Goal: Check status: Check status

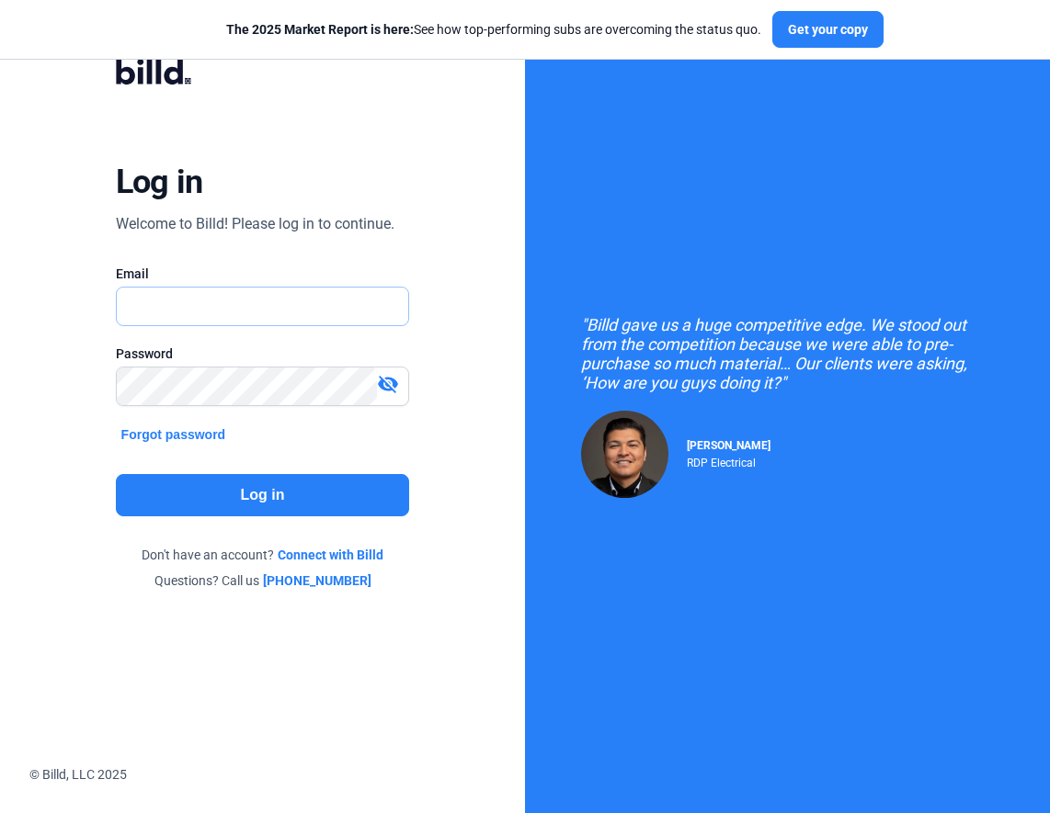
click at [312, 310] on input "text" at bounding box center [253, 307] width 273 height 38
type input "[EMAIL_ADDRESS][DOMAIN_NAME]"
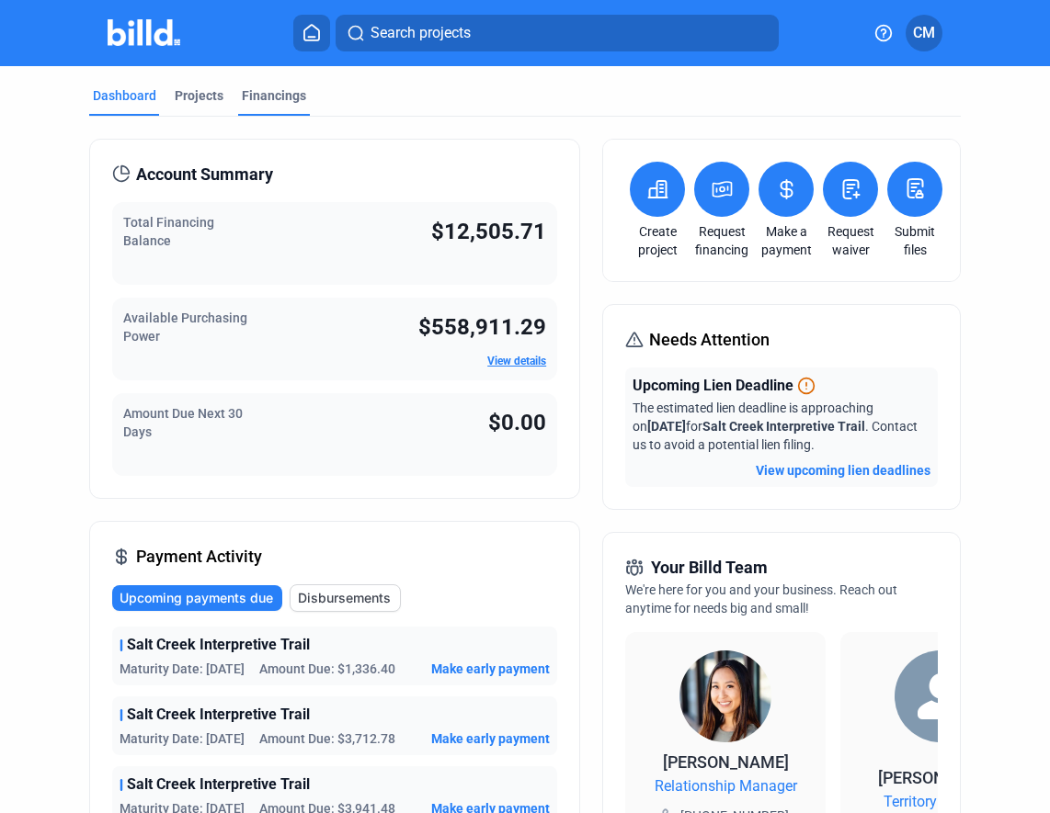
click at [273, 95] on div "Financings" at bounding box center [274, 95] width 64 height 18
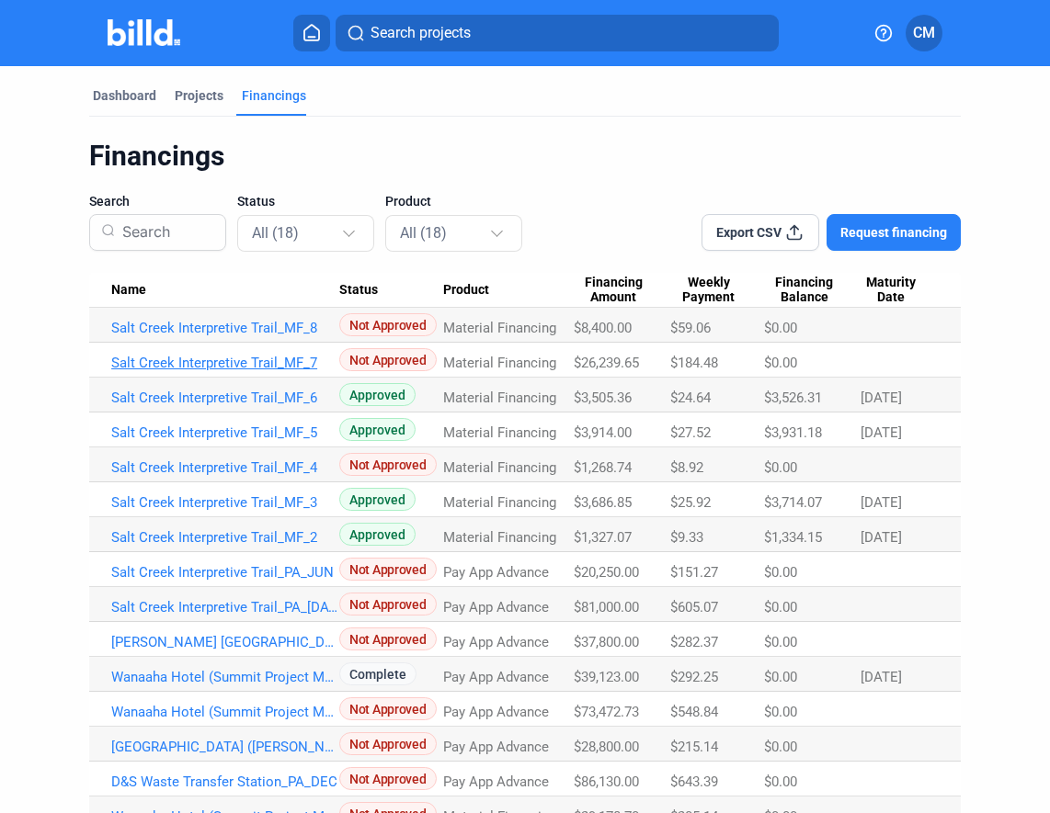
click at [252, 362] on link "Salt Creek Interpretive Trail_MF_7" at bounding box center [225, 363] width 228 height 17
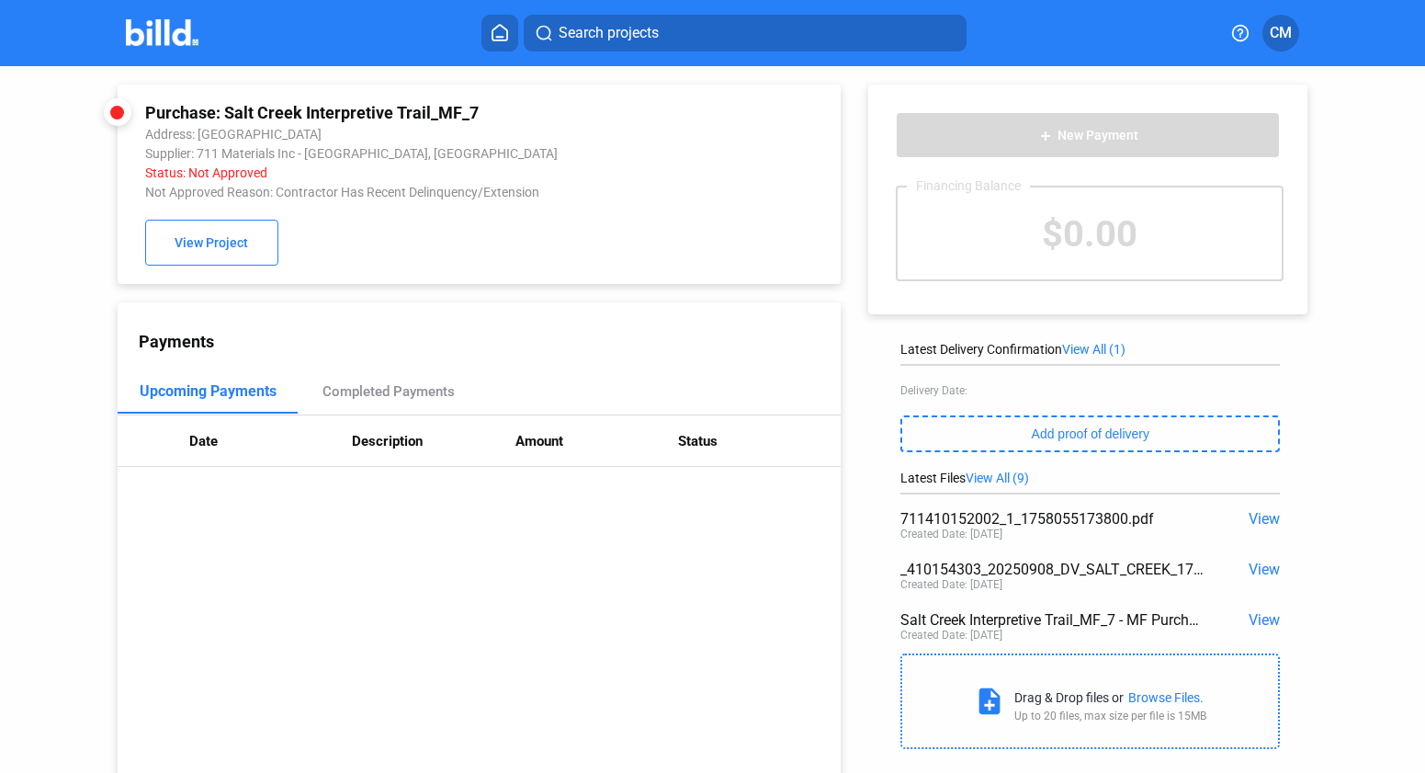
click at [489, 31] on button at bounding box center [500, 33] width 37 height 37
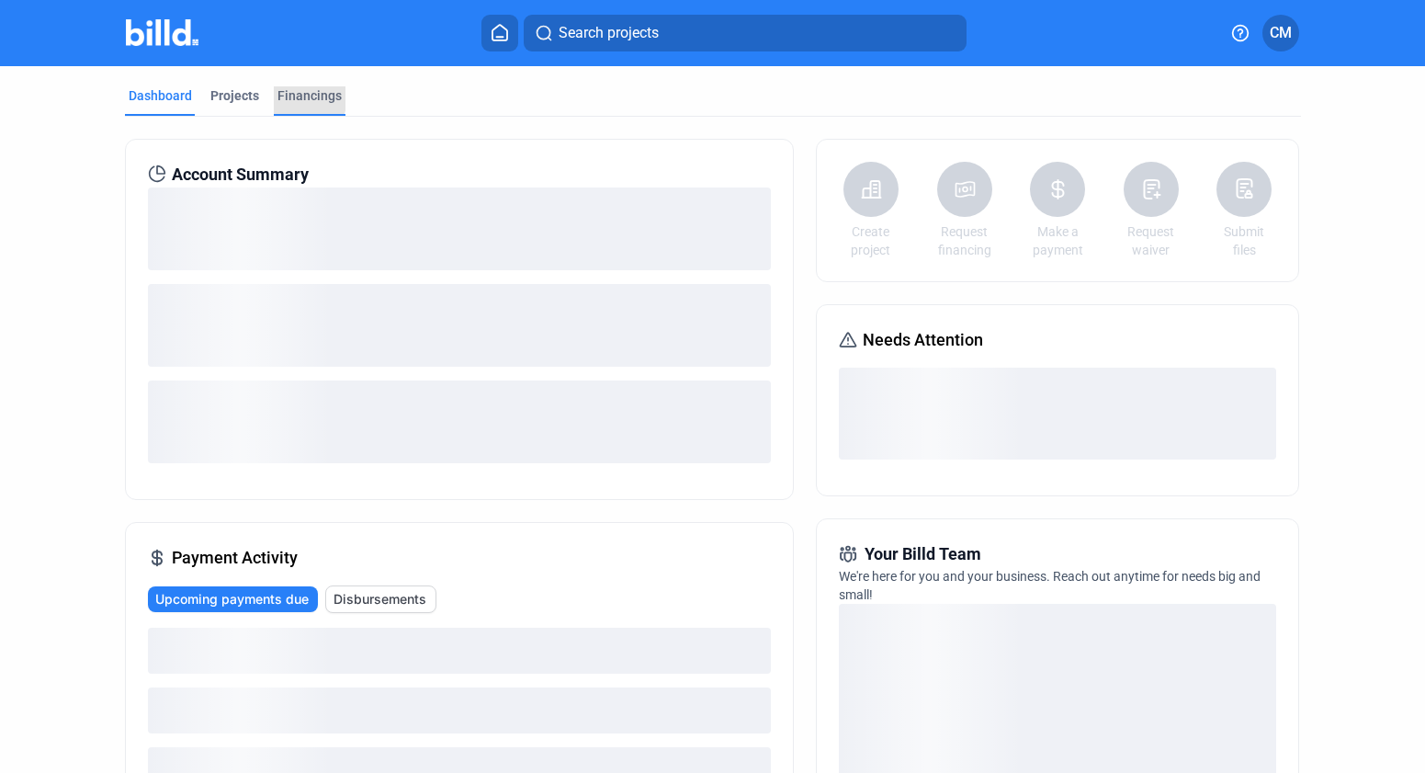
click at [291, 95] on div "Financings" at bounding box center [310, 95] width 64 height 18
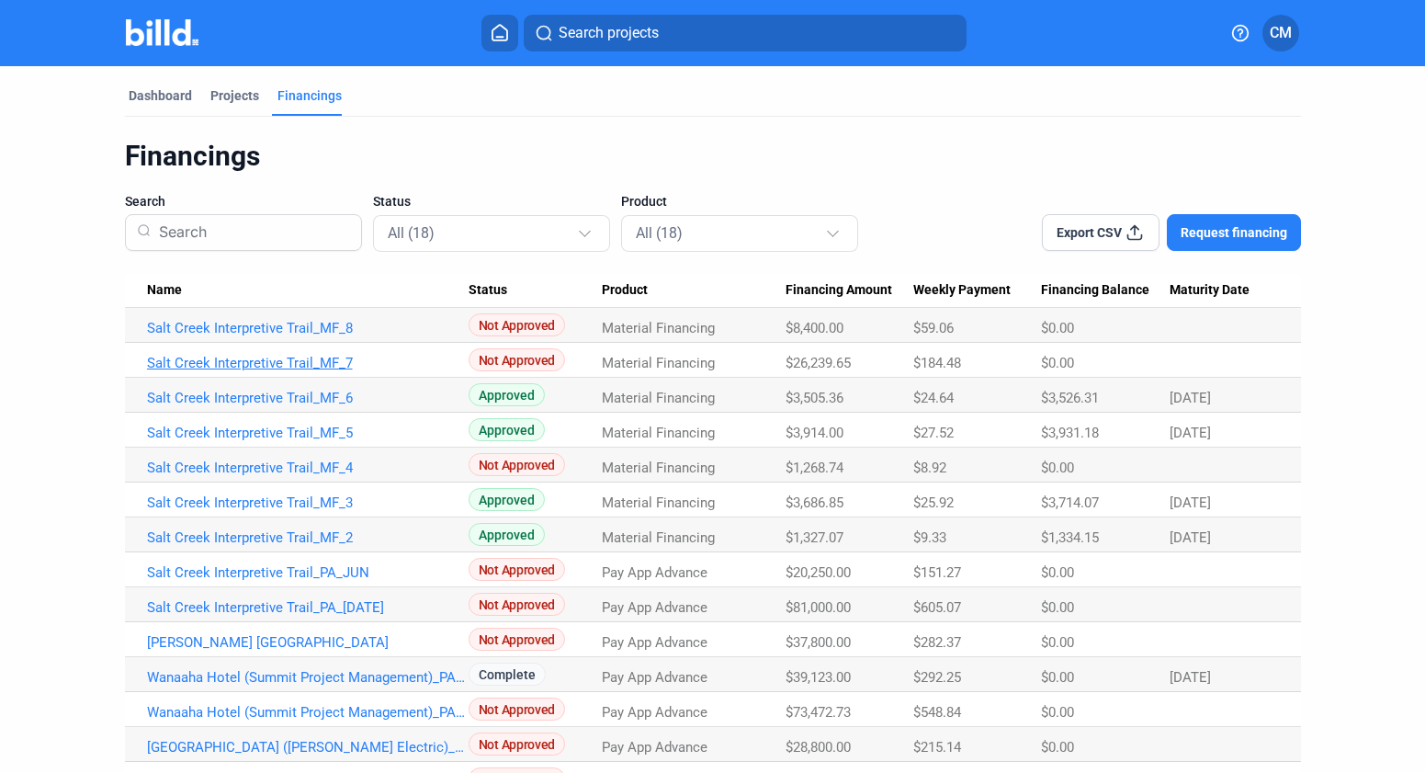
click at [294, 362] on link "Salt Creek Interpretive Trail_MF_7" at bounding box center [308, 363] width 322 height 17
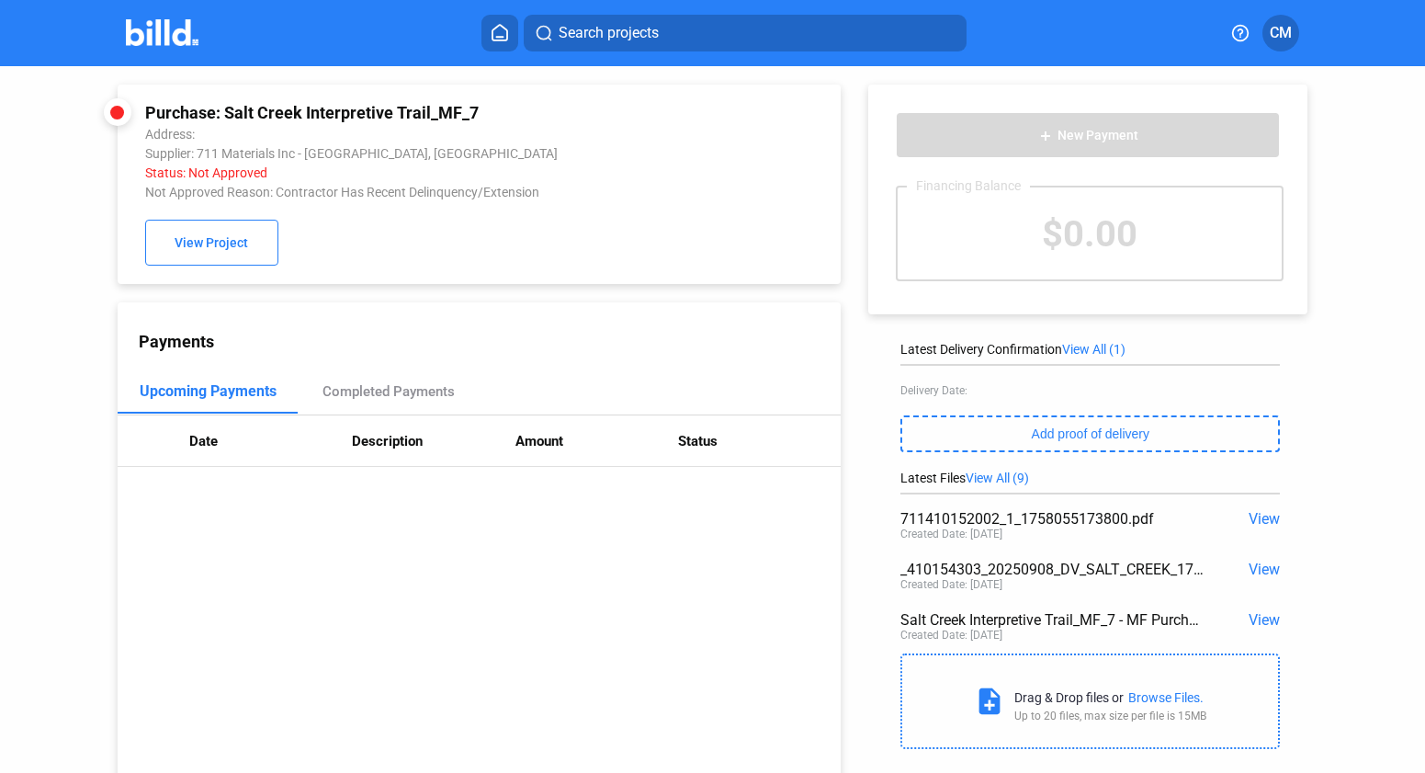
click at [1049, 519] on span "View" at bounding box center [1264, 518] width 31 height 17
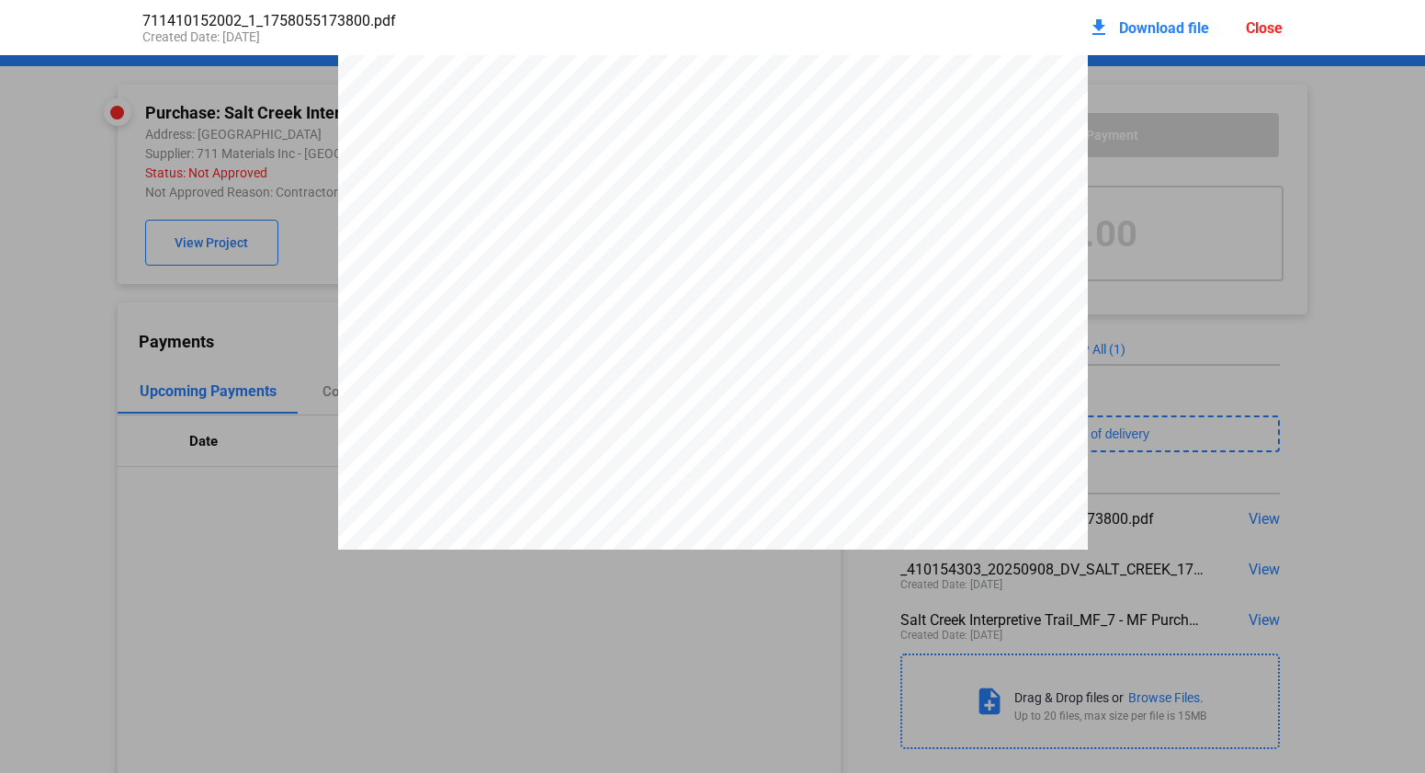
scroll to position [122, 0]
click at [1049, 32] on div "Close" at bounding box center [1264, 27] width 37 height 17
